Goal: Task Accomplishment & Management: Use online tool/utility

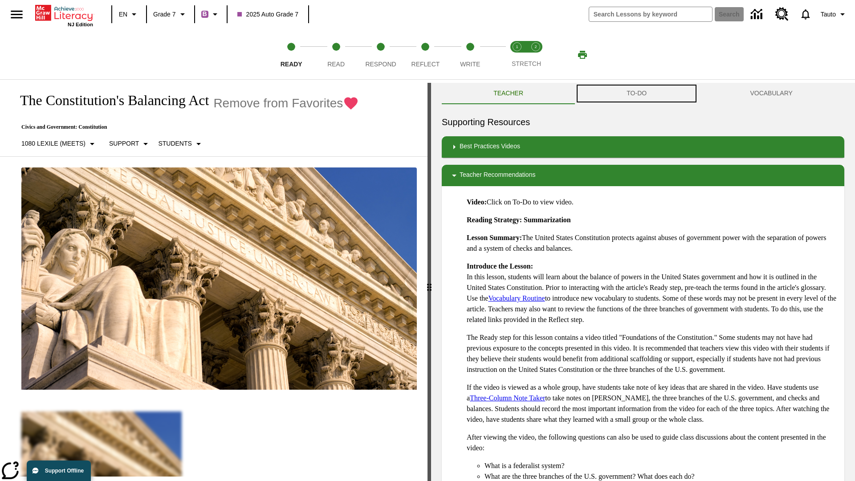
click at [637, 94] on button "TO-DO" at bounding box center [636, 93] width 123 height 21
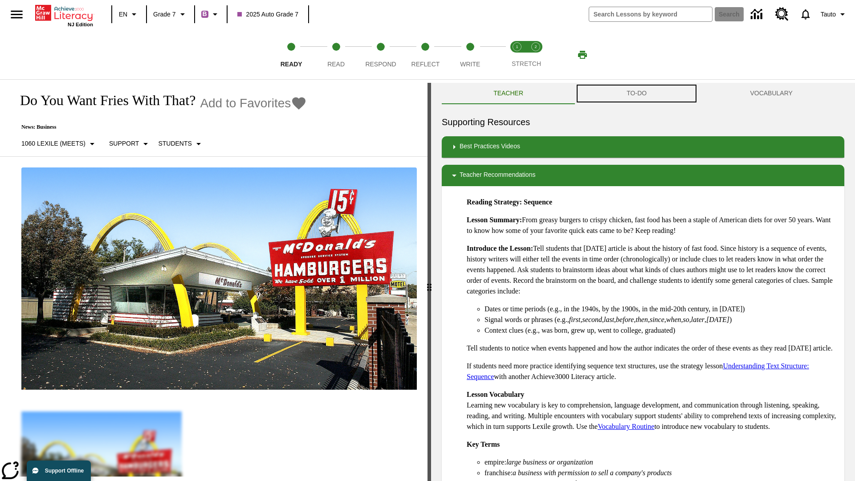
click at [637, 94] on button "TO-DO" at bounding box center [636, 93] width 123 height 21
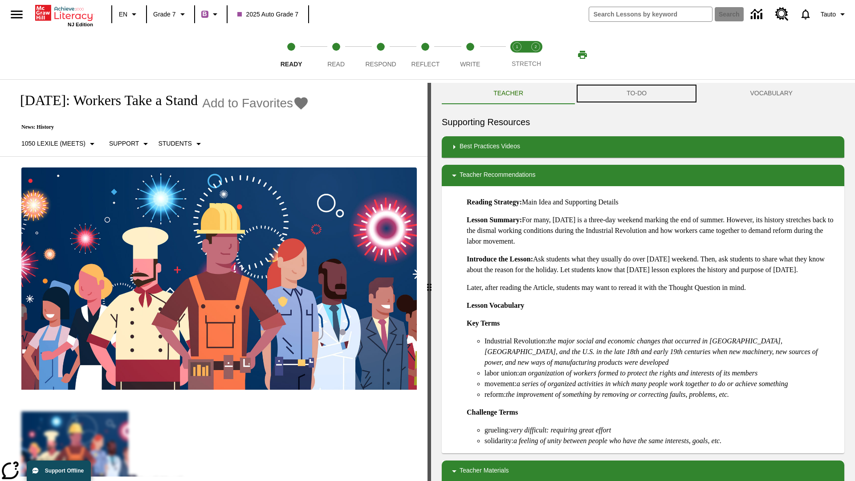
click at [637, 94] on button "TO-DO" at bounding box center [636, 93] width 123 height 21
